Goal: Information Seeking & Learning: Find specific fact

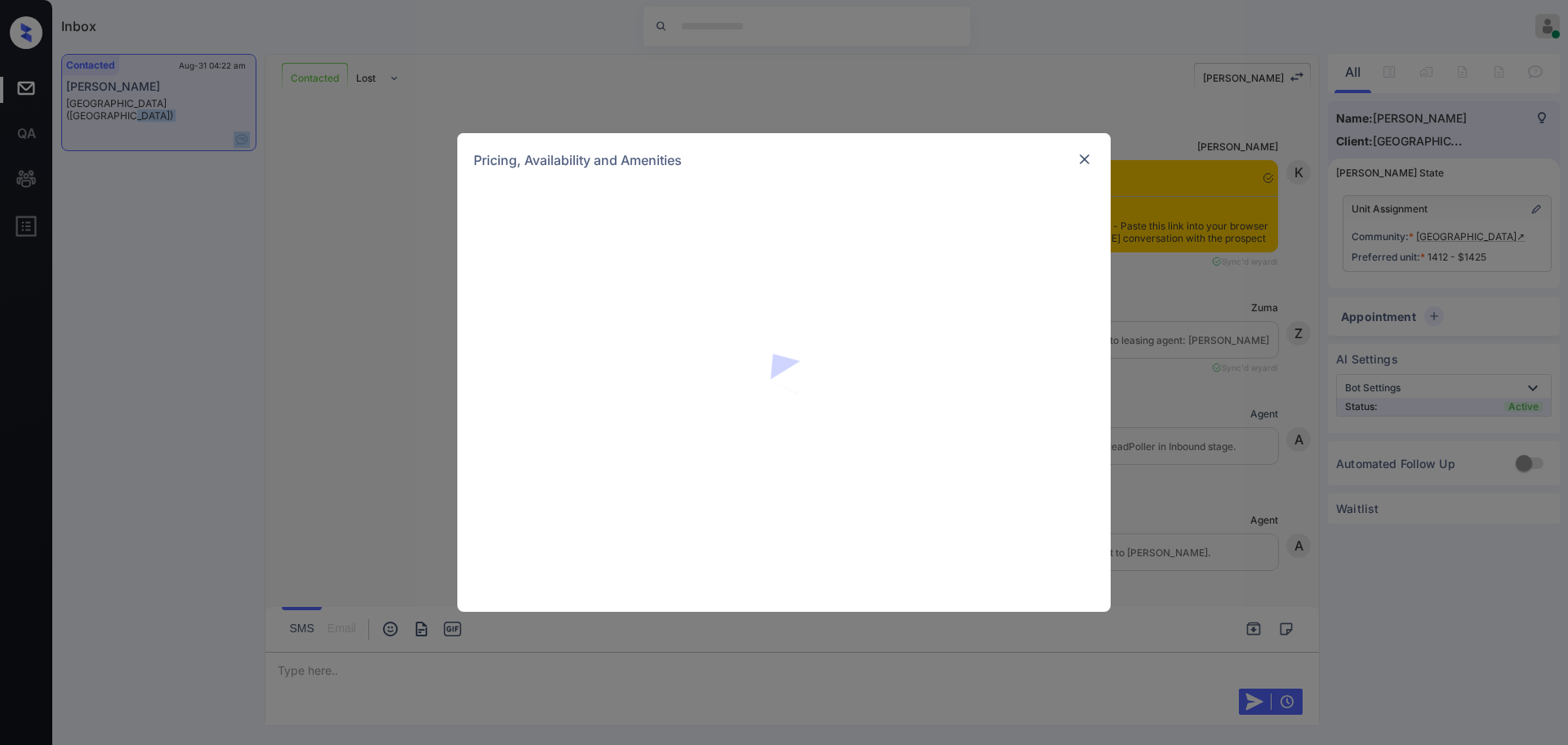
scroll to position [1522, 0]
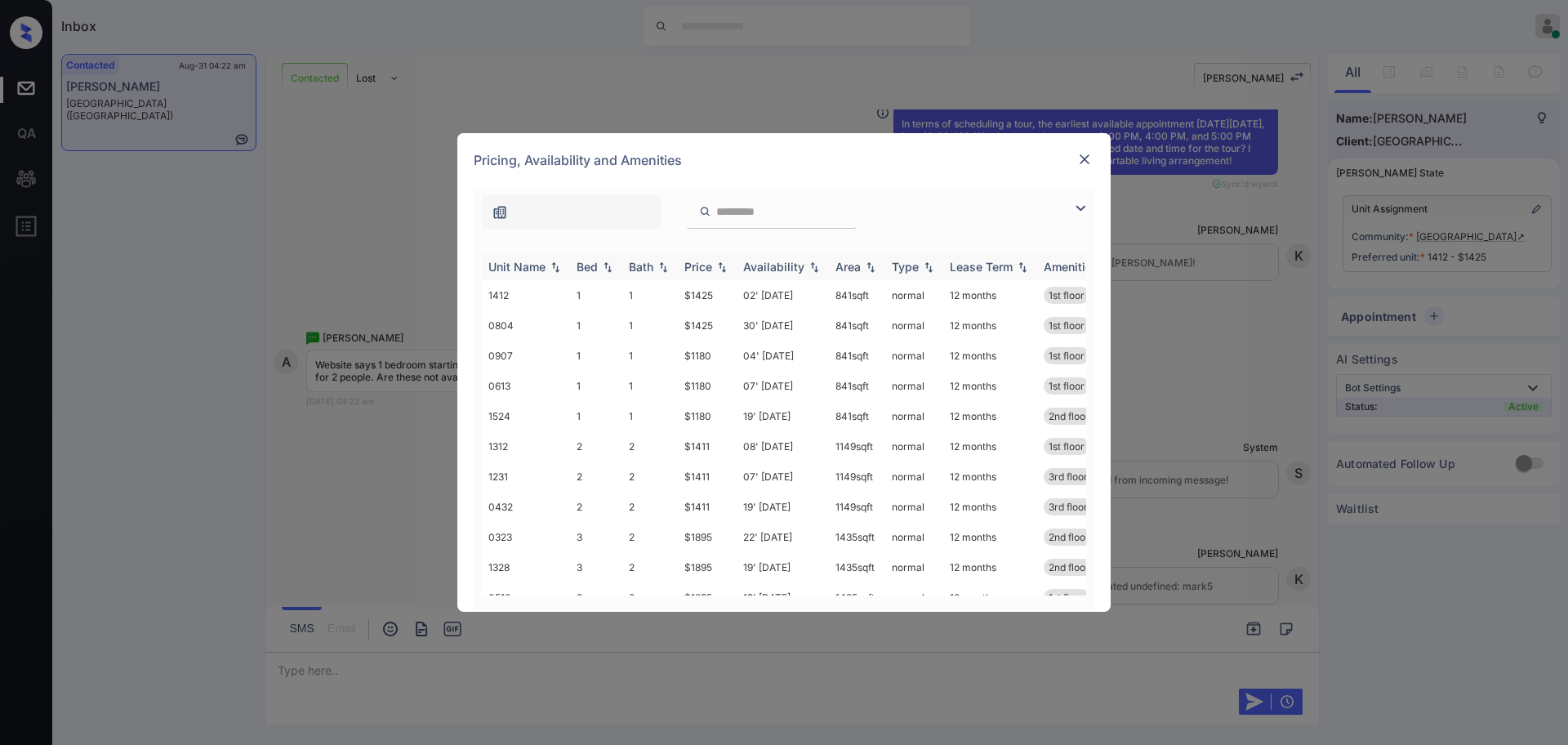
click at [691, 269] on div "Price" at bounding box center [698, 266] width 28 height 13
click at [769, 287] on td "04' [DATE]" at bounding box center [782, 295] width 92 height 30
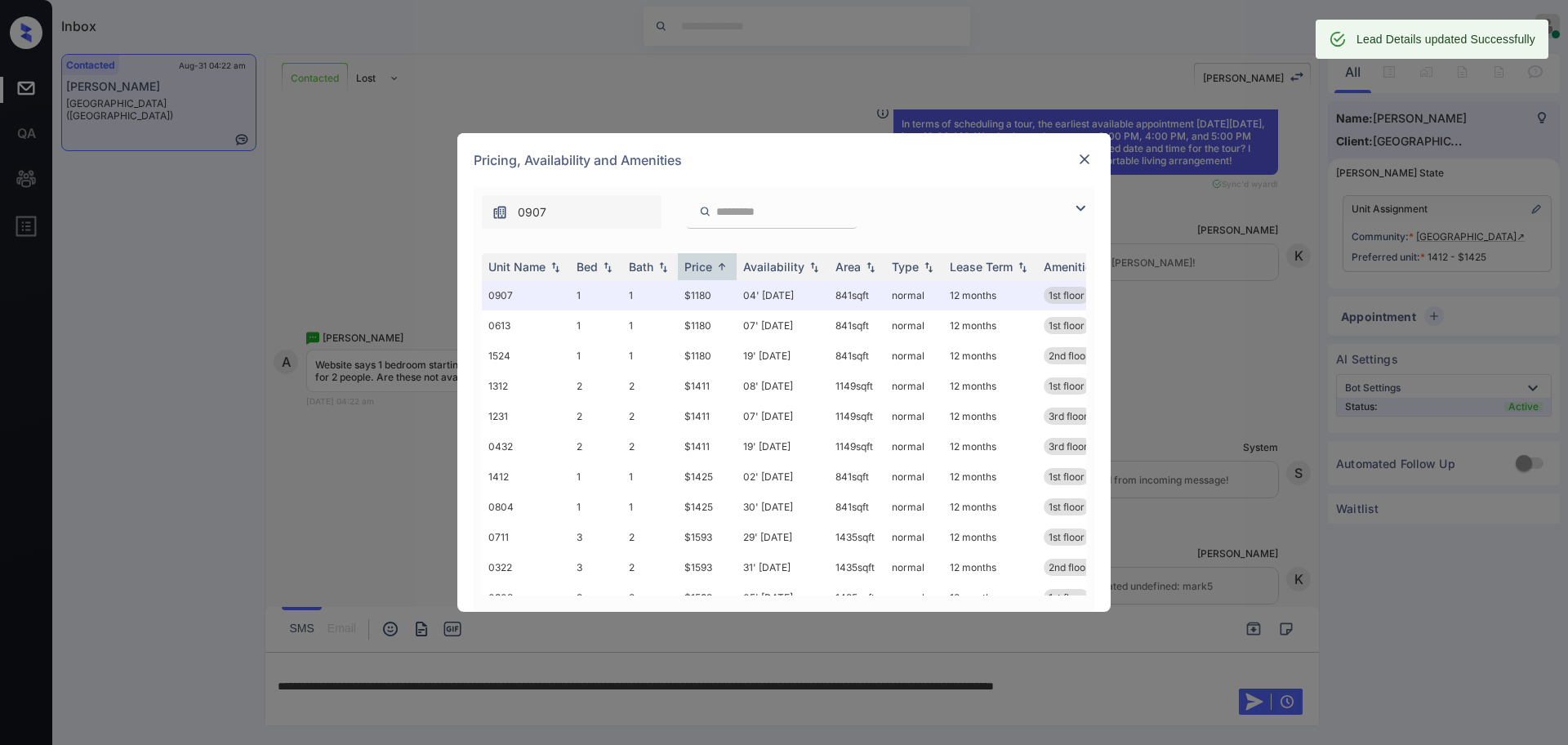
click at [1094, 152] on div "Pricing, Availability and Amenities" at bounding box center [784, 160] width 653 height 54
click at [1087, 154] on img at bounding box center [1084, 158] width 16 height 16
